Goal: Task Accomplishment & Management: Complete application form

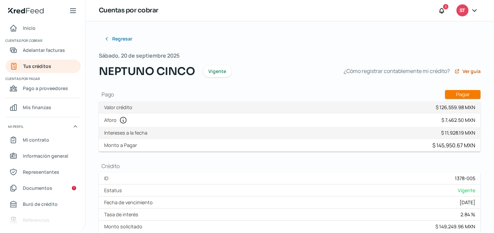
scroll to position [33, 0]
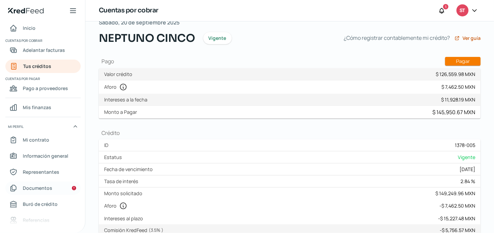
click at [41, 191] on span "Documentos" at bounding box center [38, 188] width 30 height 8
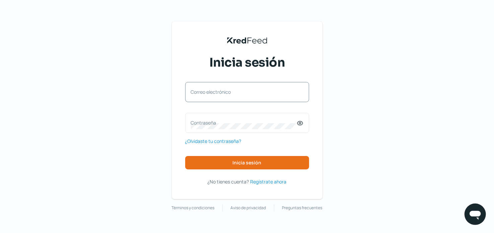
click at [271, 95] on label "Correo electrónico" at bounding box center [244, 92] width 106 height 6
click at [271, 95] on input "Correo electrónico" at bounding box center [247, 96] width 113 height 6
type input "[PERSON_NAME][EMAIL_ADDRESS][PERSON_NAME][MEDICAL_DATA][DOMAIN_NAME]"
click at [254, 116] on div "Contraseña" at bounding box center [247, 123] width 124 height 20
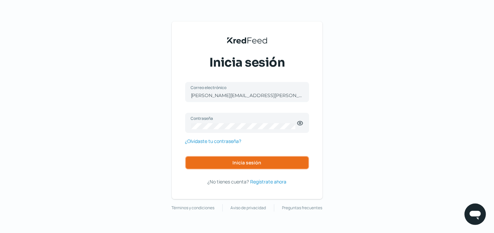
click at [266, 164] on button "Inicia sesión" at bounding box center [247, 162] width 124 height 13
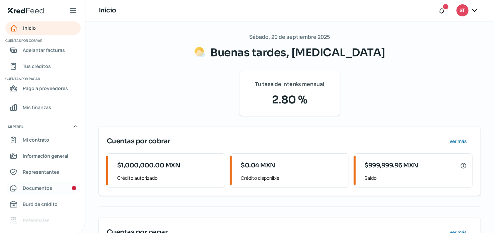
click at [62, 184] on link "Documentos" at bounding box center [42, 188] width 75 height 13
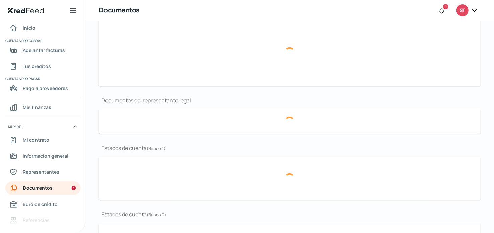
type input "[PERSON_NAME] FISCAL [MEDICAL_DATA].pdf"
type input "[MEDICAL_DATA] logo.jpg"
type input "ACTA ASAMBLEA No 12241 MARZO 2022.pdf"
type input "12 BBVA DICIEMBRE2024.pdf"
type input "01 PERIODO ENERO 2025.pdf"
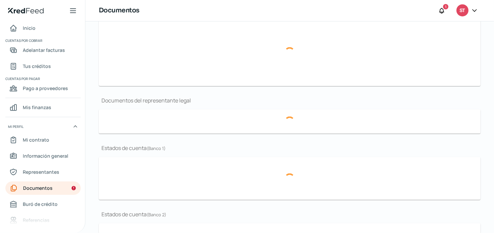
type input "02 PERIODO FEBRERO 2025.pdf"
type input "02 Periodo_FEB 2025.pdf"
type input "01 Periodo_ENE 2025.pdf"
type input "12 INBURSA_DIC 2024.pdf"
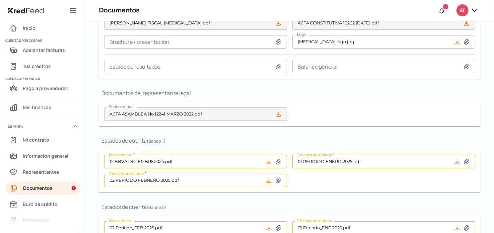
scroll to position [134, 0]
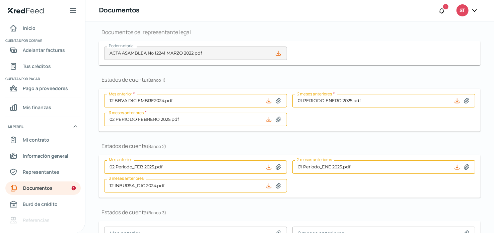
click at [277, 102] on icon at bounding box center [278, 101] width 7 height 7
click at [277, 101] on icon at bounding box center [278, 100] width 5 height 5
type input "C:\fakepath\08 PERIODO AGOSTO 2025.pdf"
type input "08 PERIODO AGOSTO 2025.pdf"
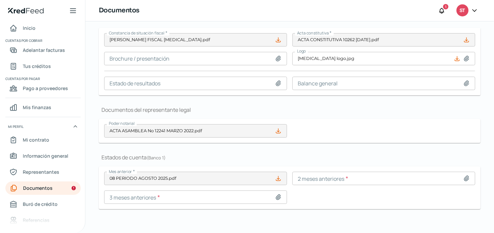
scroll to position [58, 0]
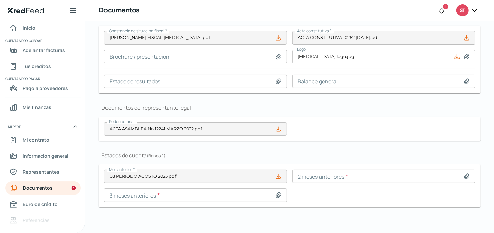
click at [465, 176] on icon at bounding box center [467, 176] width 5 height 5
type input "C:\fakepath\07 PERIODO [PERSON_NAME] 2025.pdf"
type input "07 PERIODO [PERSON_NAME] 2025.pdf"
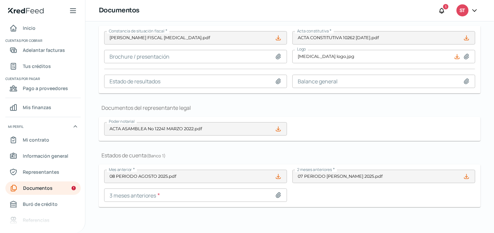
click at [279, 196] on icon at bounding box center [278, 195] width 7 height 7
type input "C:\fakepath\06 PERIODO JUNIO 2025.pdf"
type input "06 PERIODO JUNIO 2025.pdf"
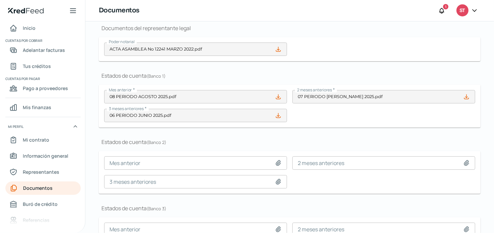
scroll to position [159, 0]
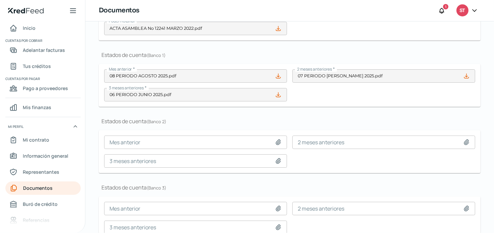
click at [278, 141] on icon at bounding box center [278, 142] width 5 height 5
type input "C:\fakepath\08 Periodo_AGOSTO 2025.pdf"
type input "08 Periodo_AGOSTO 2025.pdf"
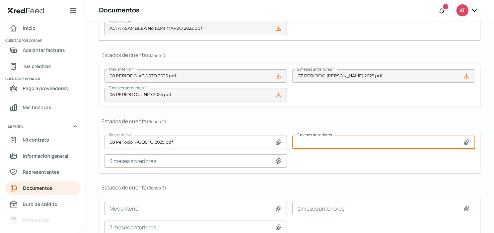
click at [336, 141] on input at bounding box center [384, 142] width 183 height 13
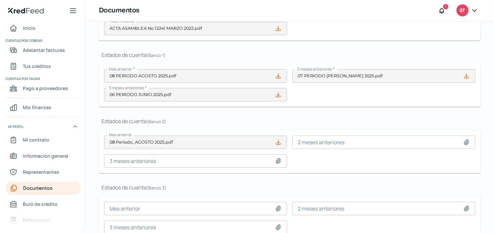
type input "C:\fakepath\07 Periodo_[DATE].pdf"
type input "07 Periodo_[DATE].pdf"
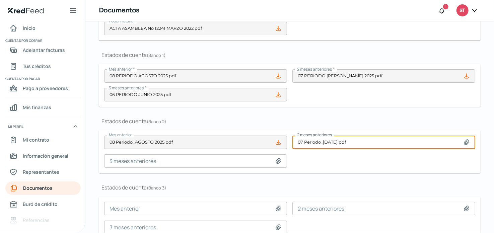
click at [269, 159] on input at bounding box center [195, 161] width 183 height 13
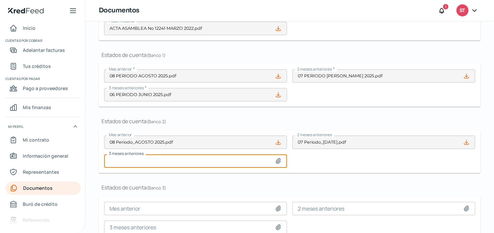
type input "C:\fakepath\06 Periodo_JUN 2025.pdf"
type input "06 Periodo_JUN 2025.pdf"
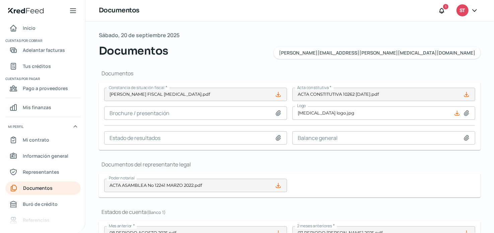
scroll to position [0, 0]
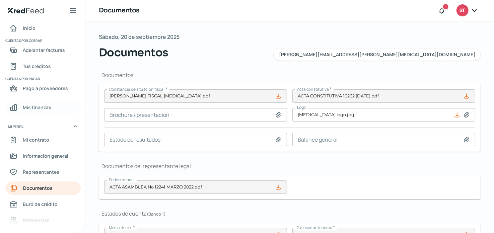
click at [57, 104] on link "Mis finanzas" at bounding box center [42, 107] width 75 height 13
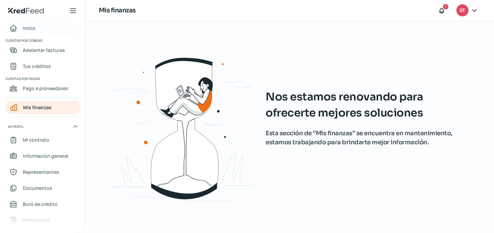
click at [42, 27] on link "Inicio" at bounding box center [42, 27] width 75 height 13
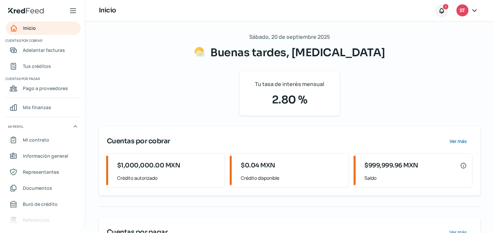
click at [446, 14] on div at bounding box center [441, 10] width 13 height 13
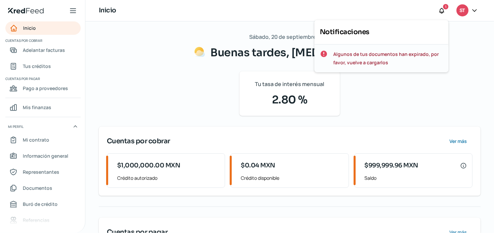
click at [411, 53] on span "Algunos de tus documentos han expirado, por favor, vuelve a cargarlos" at bounding box center [389, 58] width 110 height 17
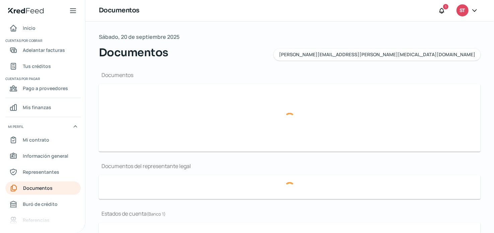
type input "[PERSON_NAME] FISCAL [MEDICAL_DATA].pdf"
type input "[MEDICAL_DATA] logo.jpg"
type input "ACTA ASAMBLEA No 12241 MARZO 2022.pdf"
type input "08 PERIODO AGOSTO 2025.pdf"
type input "07 PERIODO [PERSON_NAME] 2025.pdf"
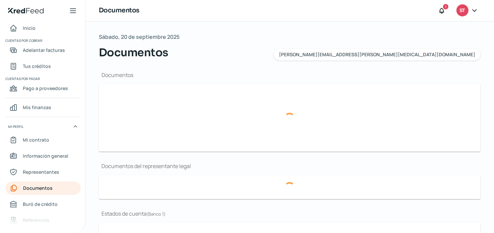
type input "06 PERIODO JUNIO 2025.pdf"
type input "08 Periodo_AGOSTO 2025.pdf"
type input "07 Periodo_[DATE].pdf"
type input "06 Periodo_JUN 2025.pdf"
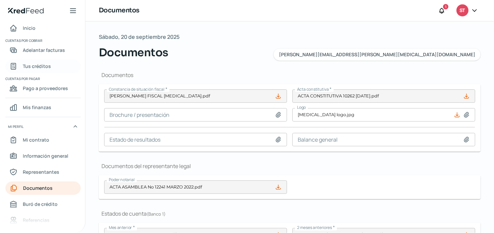
click at [45, 68] on span "Tus créditos" at bounding box center [37, 66] width 28 height 8
